Goal: Browse casually: Explore the website without a specific task or goal

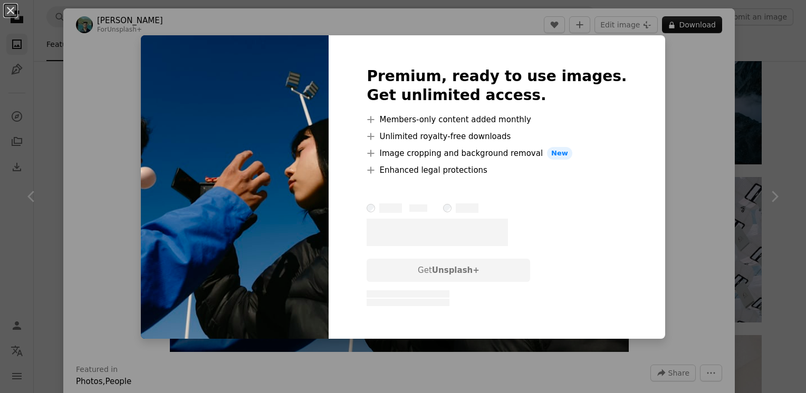
scroll to position [422, 0]
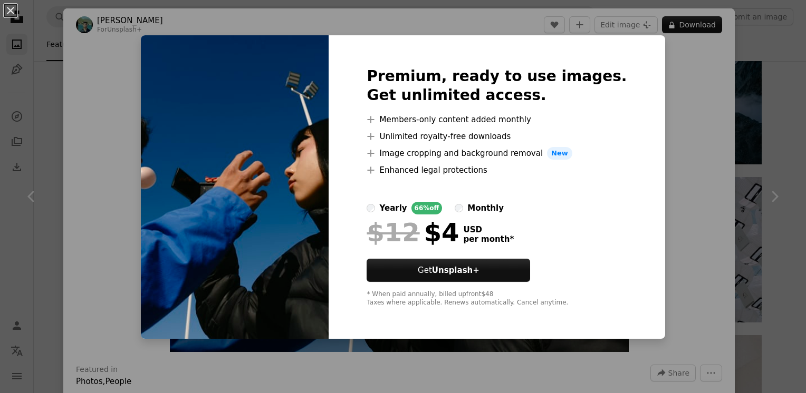
click at [698, 89] on div "An X shape Premium, ready to use images. Get unlimited access. A plus sign Memb…" at bounding box center [403, 196] width 806 height 393
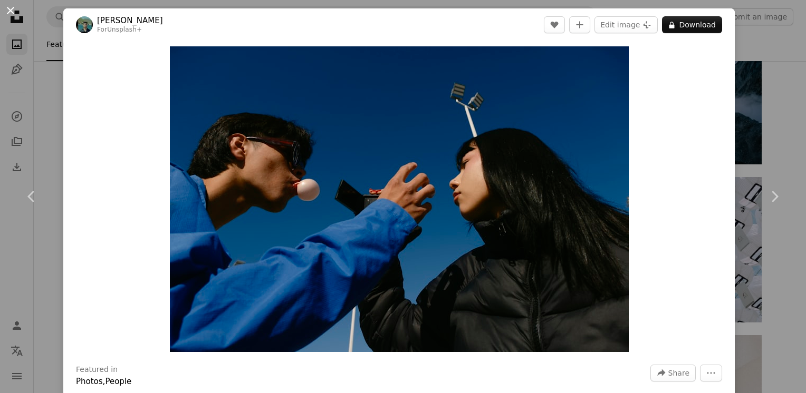
click at [17, 8] on button "An X shape" at bounding box center [10, 10] width 13 height 13
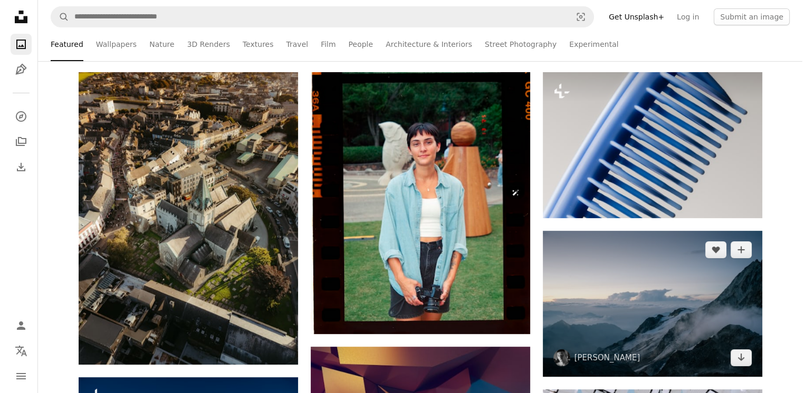
scroll to position [211, 0]
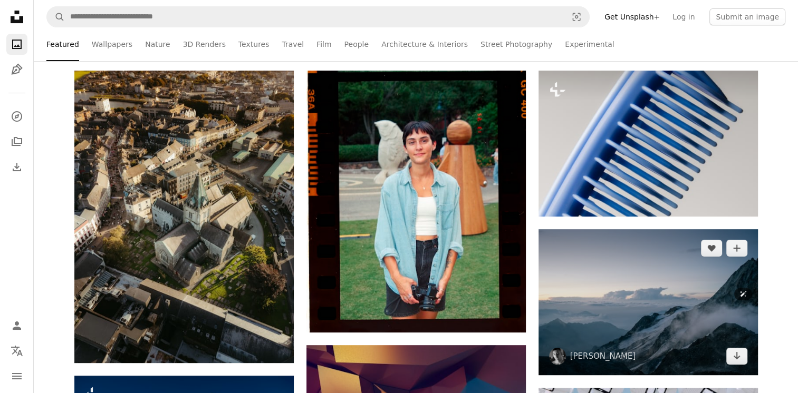
click at [636, 284] on img at bounding box center [648, 302] width 219 height 146
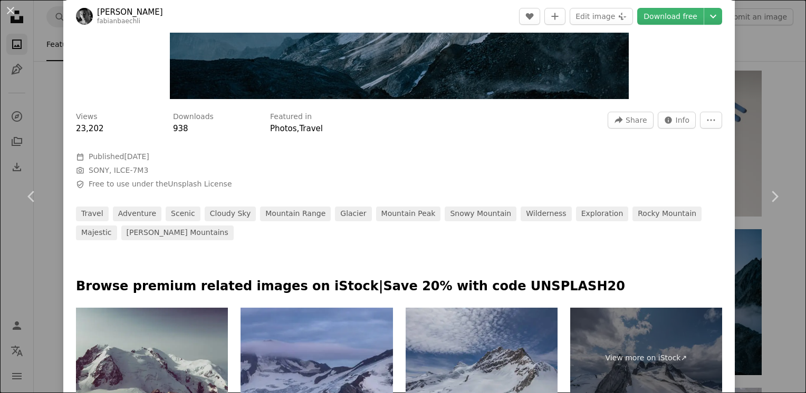
scroll to position [264, 0]
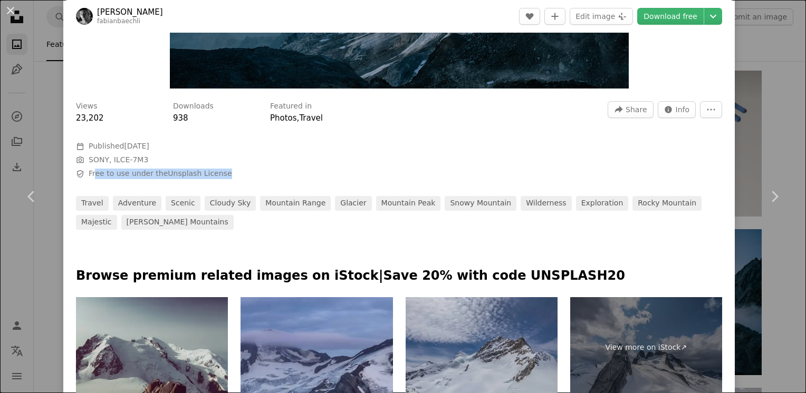
drag, startPoint x: 97, startPoint y: 173, endPoint x: 233, endPoint y: 175, distance: 136.1
click at [233, 175] on span "Safety Free to use under the Unsplash License" at bounding box center [234, 174] width 316 height 11
click at [230, 178] on span "Safety Free to use under the Unsplash License" at bounding box center [234, 174] width 316 height 11
click at [223, 177] on link "Unsplash License" at bounding box center [200, 173] width 64 height 8
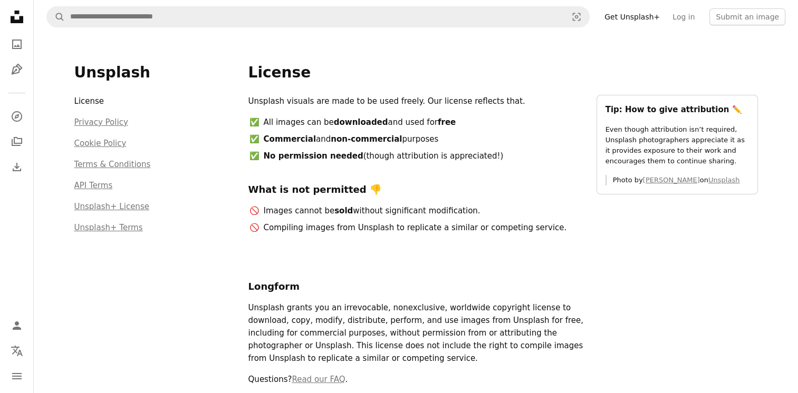
drag, startPoint x: 232, startPoint y: 177, endPoint x: 213, endPoint y: 175, distance: 19.1
click at [213, 175] on div "A magnifying glass Visual search Get Unsplash+ Log in Submit an image Unsplash …" at bounding box center [416, 379] width 764 height 758
click at [309, 125] on li "All images can be downloaded and used for free" at bounding box center [423, 122] width 322 height 13
drag, startPoint x: 309, startPoint y: 125, endPoint x: 272, endPoint y: 154, distance: 46.5
click at [272, 155] on strong "No permission needed" at bounding box center [314, 155] width 100 height 9
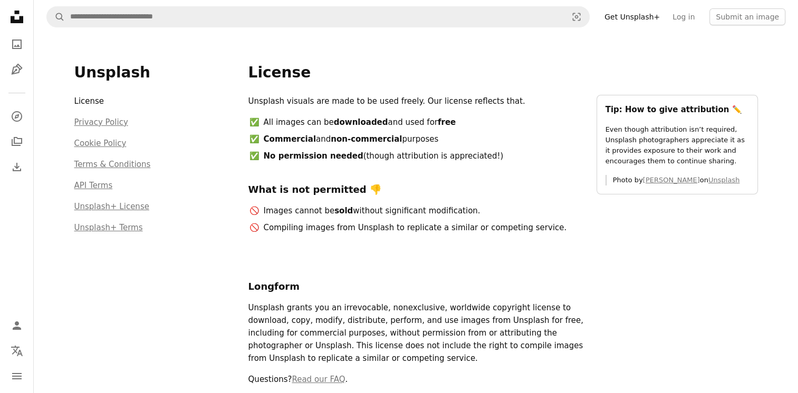
drag, startPoint x: 266, startPoint y: 136, endPoint x: 443, endPoint y: 137, distance: 176.7
click at [443, 137] on li "Commercial and non-commercial purposes" at bounding box center [423, 139] width 322 height 13
drag, startPoint x: 443, startPoint y: 137, endPoint x: 322, endPoint y: 167, distance: 124.6
click at [337, 170] on div "Unsplash visuals are made to be used freely. Our license reflects that. All ima…" at bounding box center [415, 169] width 335 height 148
drag, startPoint x: 267, startPoint y: 159, endPoint x: 492, endPoint y: 158, distance: 224.2
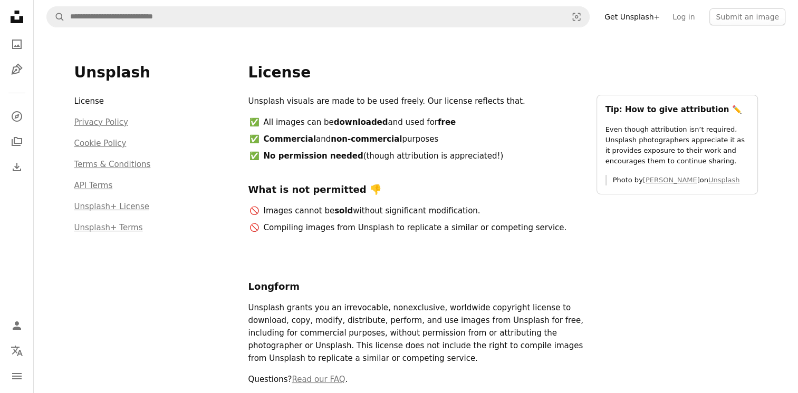
click at [492, 158] on li "No permission needed (though attribution is appreciated!)" at bounding box center [423, 156] width 322 height 13
drag, startPoint x: 492, startPoint y: 158, endPoint x: 372, endPoint y: 172, distance: 120.6
click at [372, 172] on div "Unsplash visuals are made to be used freely. Our license reflects that. All ima…" at bounding box center [415, 169] width 335 height 148
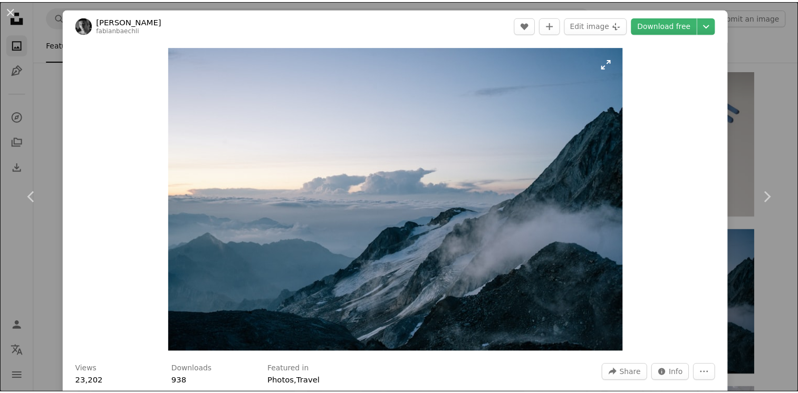
scroll to position [53, 0]
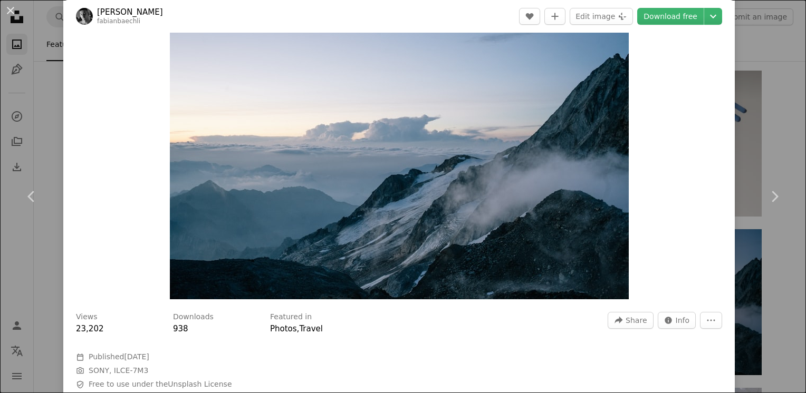
click at [786, 90] on div "An X shape Chevron left Chevron right [PERSON_NAME] fabianbaechli A heart A plu…" at bounding box center [403, 196] width 806 height 393
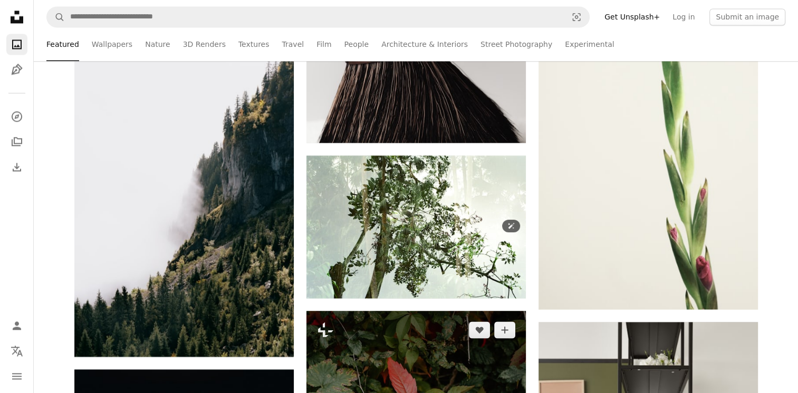
scroll to position [1688, 0]
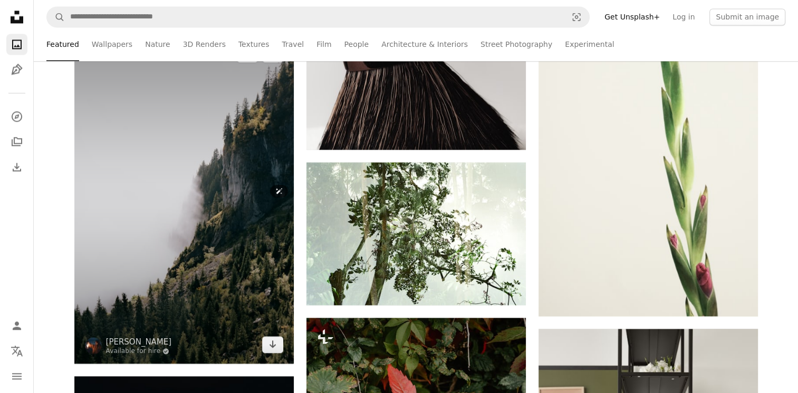
click at [189, 187] on img at bounding box center [183, 199] width 219 height 329
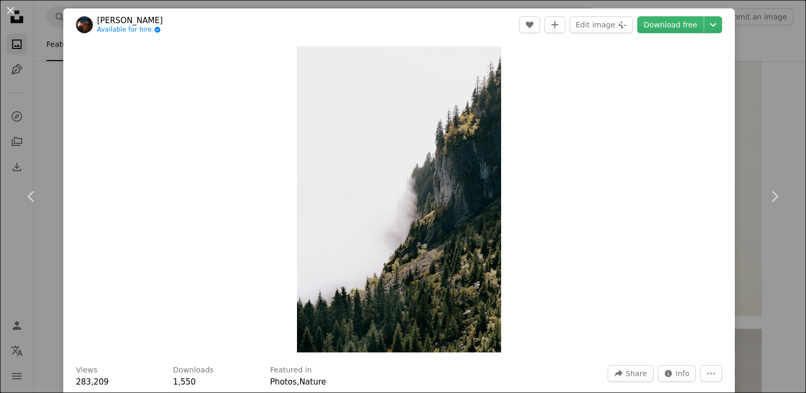
click at [769, 127] on div "An X shape Chevron left Chevron right [PERSON_NAME] Available for hire A checkm…" at bounding box center [403, 196] width 806 height 393
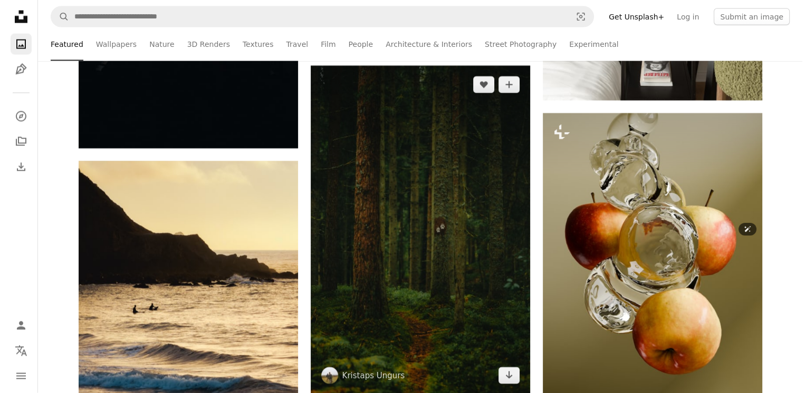
scroll to position [2215, 0]
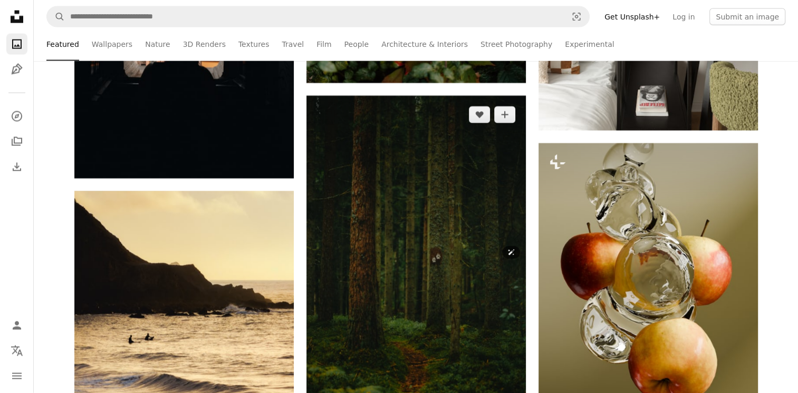
click at [420, 228] on img at bounding box center [415, 260] width 219 height 329
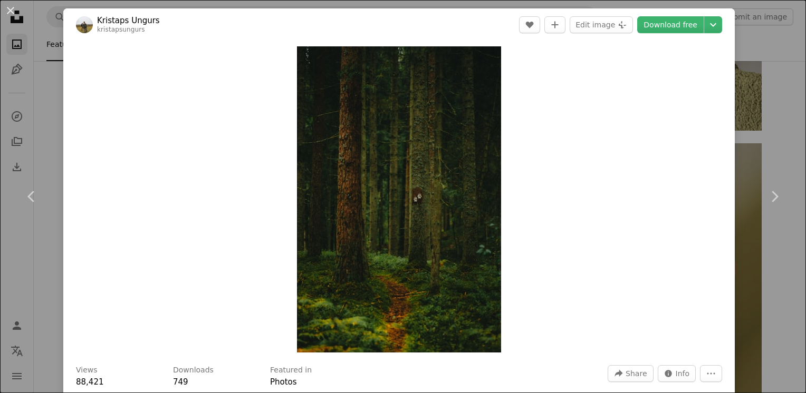
click at [776, 123] on div "An X shape Chevron left Chevron right Kristaps Ungurs kristapsungurs A heart A …" at bounding box center [403, 196] width 806 height 393
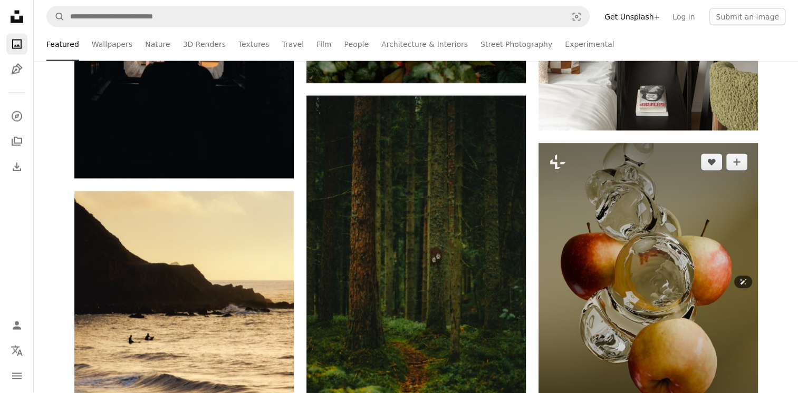
click at [645, 232] on img at bounding box center [648, 289] width 219 height 293
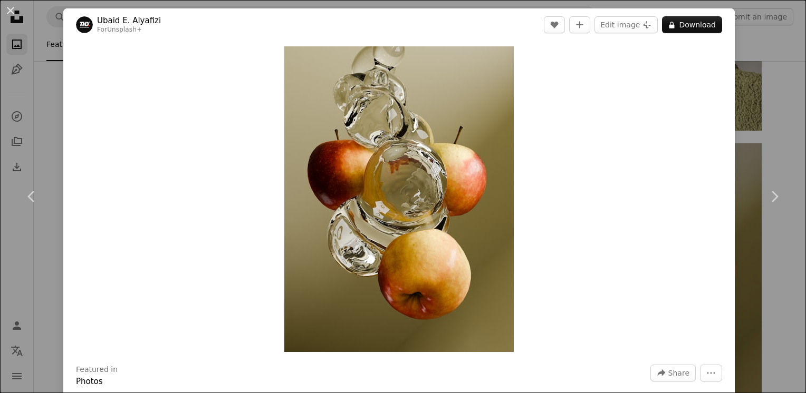
click at [763, 92] on div "An X shape Chevron left Chevron right [PERSON_NAME] Alyafizi For Unsplash+ A he…" at bounding box center [403, 196] width 806 height 393
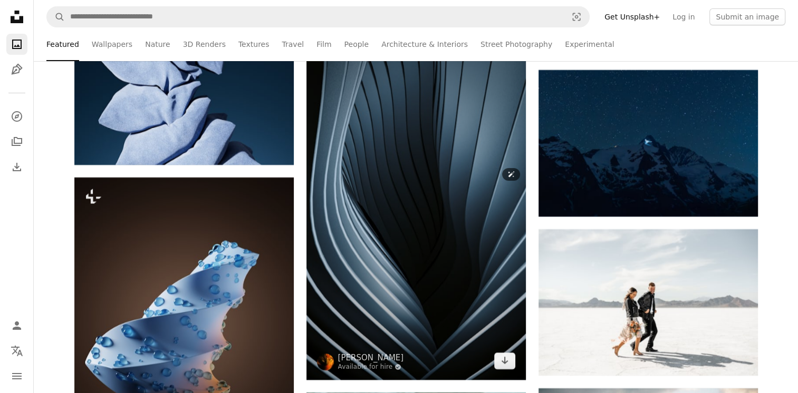
scroll to position [4009, 0]
